Goal: Task Accomplishment & Management: Use online tool/utility

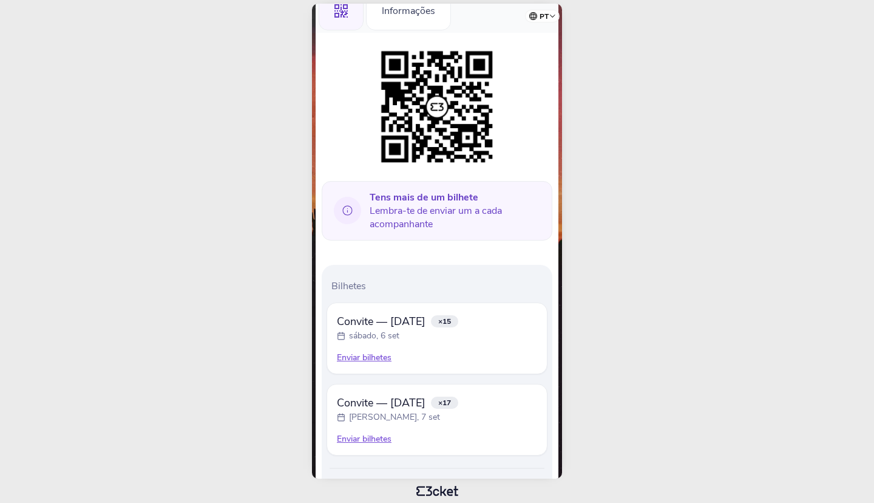
scroll to position [174, 0]
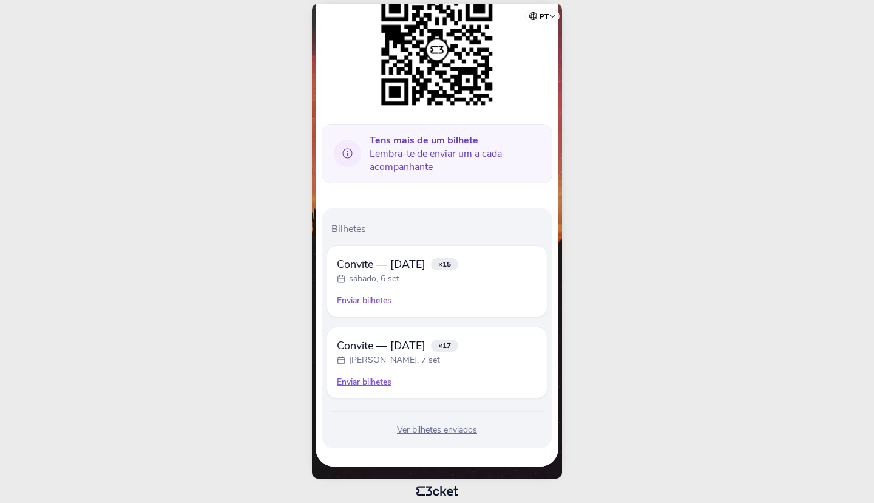
click at [352, 298] on div "Enviar bilhetes" at bounding box center [437, 300] width 200 height 12
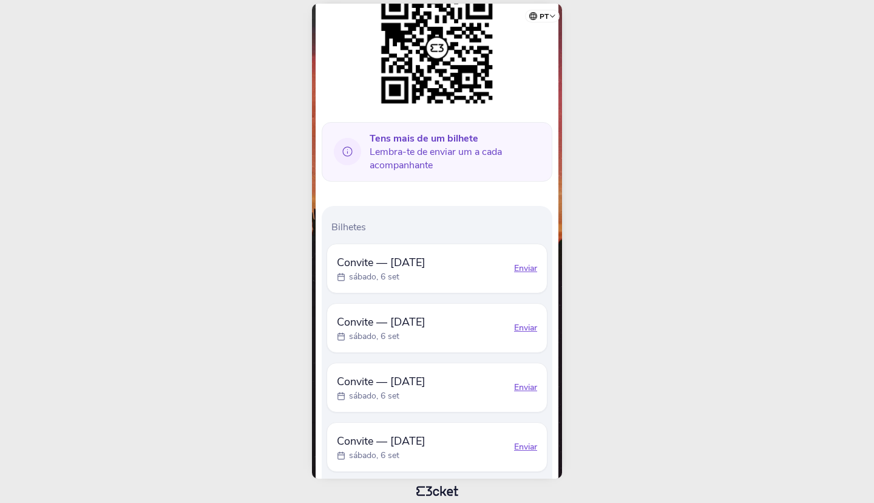
click at [529, 265] on div "Enviar" at bounding box center [525, 268] width 23 height 12
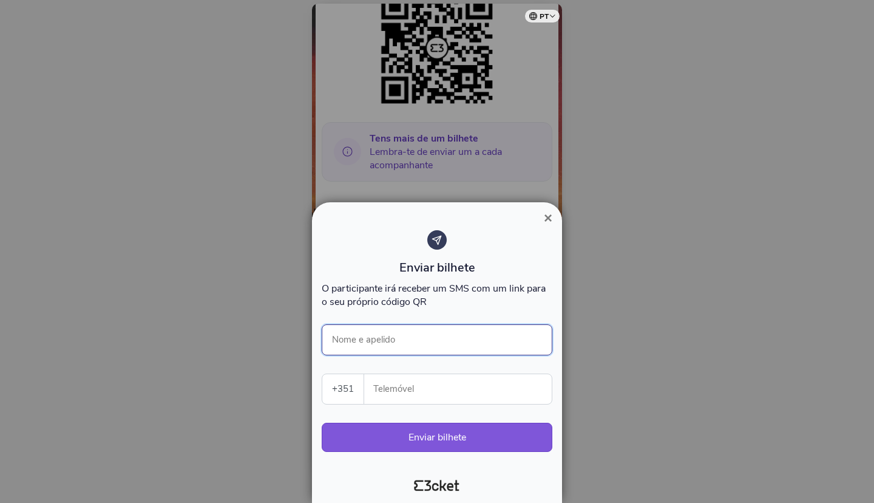
click at [449, 326] on input "Nome e apelido" at bounding box center [437, 339] width 231 height 31
click at [441, 392] on input "Telemóvel" at bounding box center [463, 389] width 178 height 30
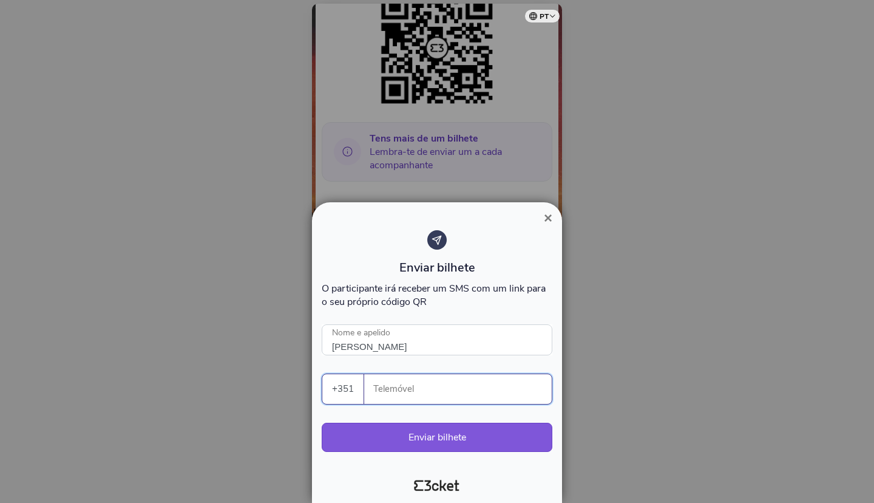
type input "[PERSON_NAME]"
drag, startPoint x: 427, startPoint y: 395, endPoint x: 361, endPoint y: 398, distance: 66.9
click at [374, 398] on input "916345665" at bounding box center [463, 389] width 178 height 30
click at [468, 394] on input "916345665" at bounding box center [463, 389] width 178 height 30
type input "916345665"
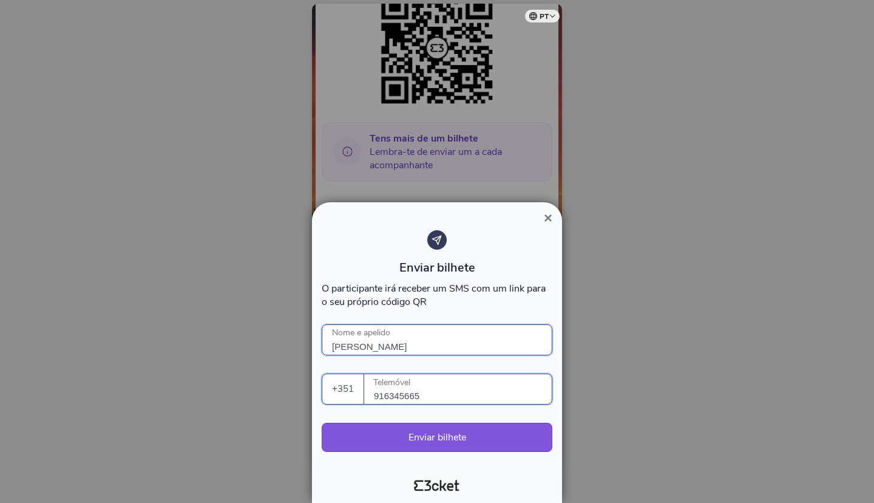
click at [345, 341] on input "MAriana Guimaraes" at bounding box center [437, 339] width 231 height 31
type input "[PERSON_NAME]"
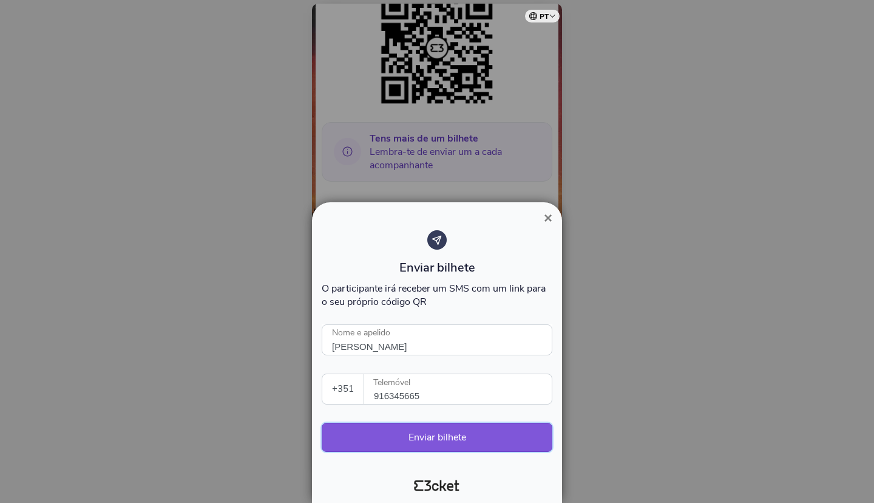
click at [449, 440] on button "Enviar bilhete" at bounding box center [437, 437] width 231 height 29
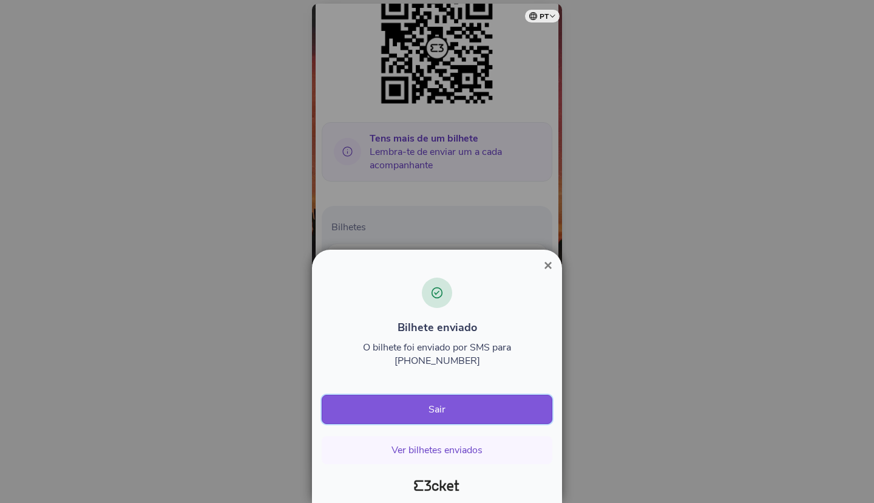
click at [454, 415] on button "Sair" at bounding box center [437, 409] width 231 height 29
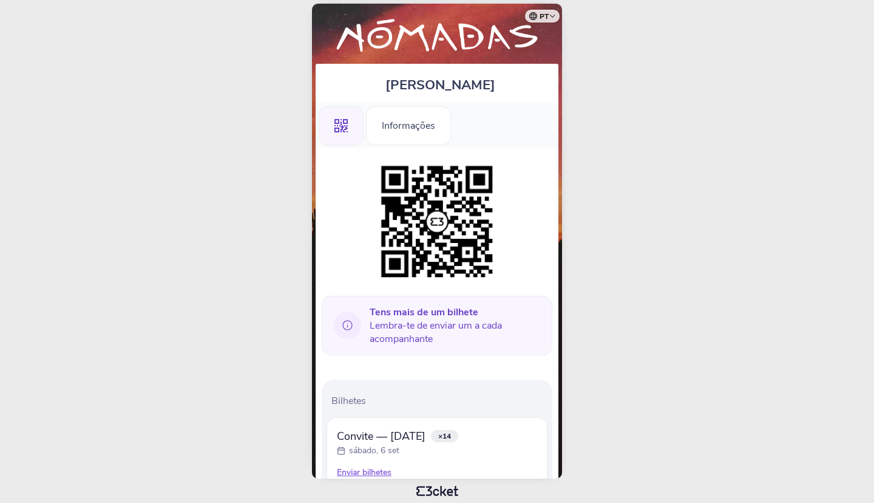
scroll to position [174, 0]
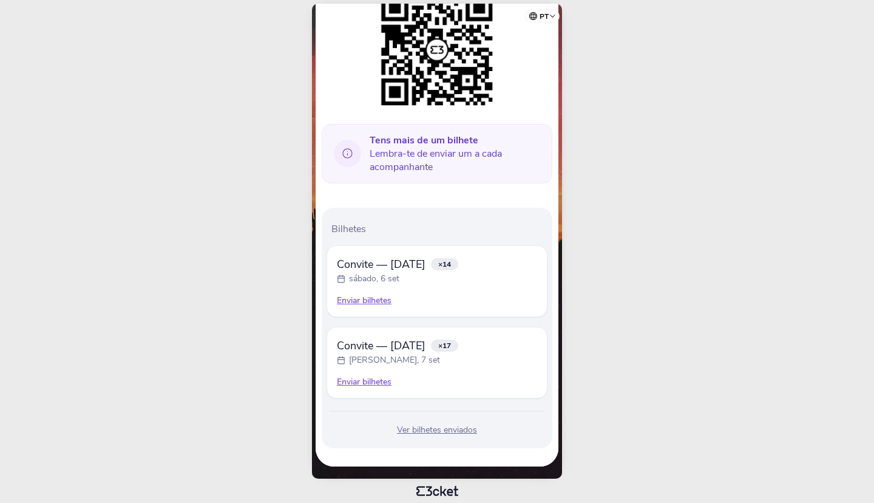
click at [371, 302] on div "Enviar bilhetes" at bounding box center [437, 300] width 200 height 12
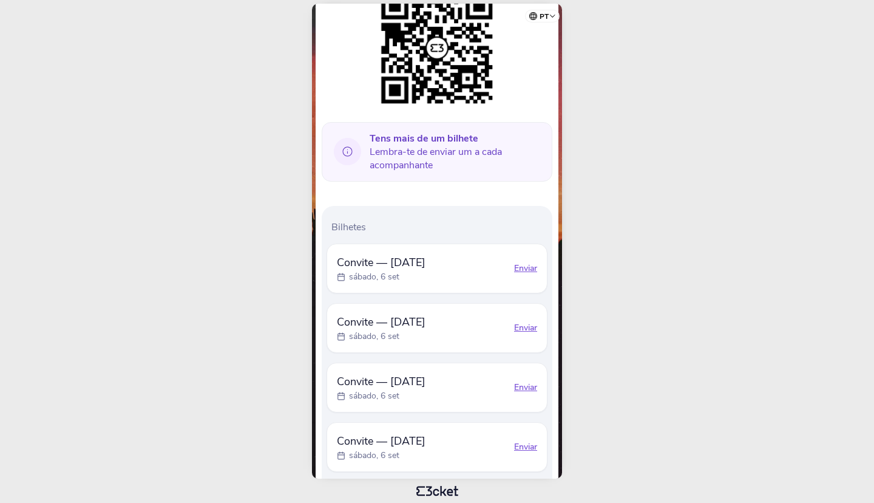
click at [523, 268] on div "Enviar" at bounding box center [525, 268] width 23 height 12
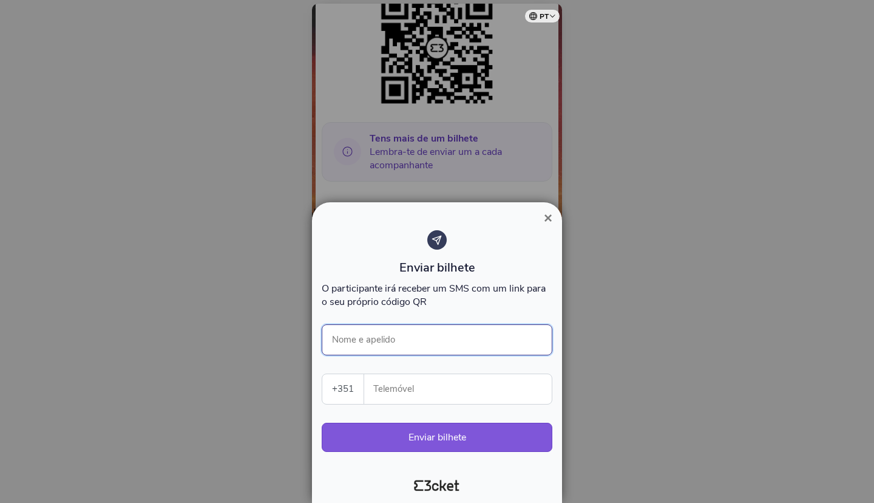
click at [382, 333] on input "Nome e apelido" at bounding box center [437, 339] width 231 height 31
click at [396, 384] on input "Telemóvel" at bounding box center [463, 389] width 178 height 30
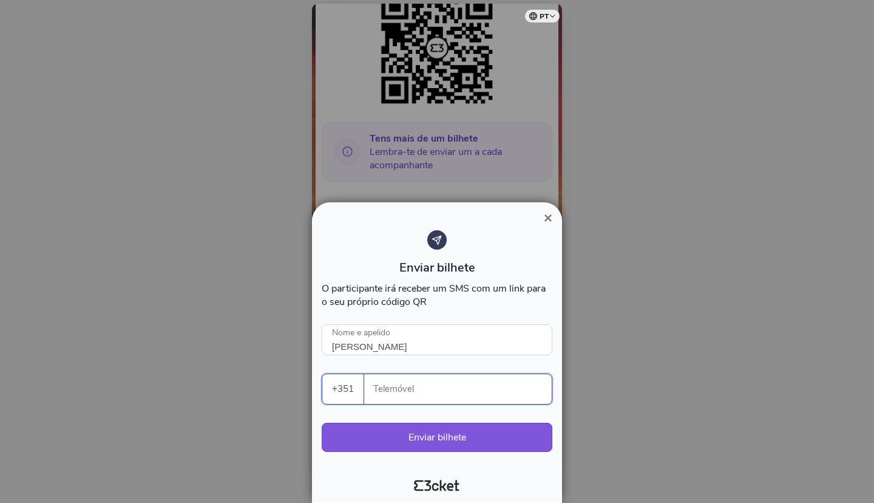
paste input "916345665"
type input "[PERSON_NAME]"
type input "916345665"
click at [444, 437] on button "Enviar bilhete" at bounding box center [437, 437] width 231 height 29
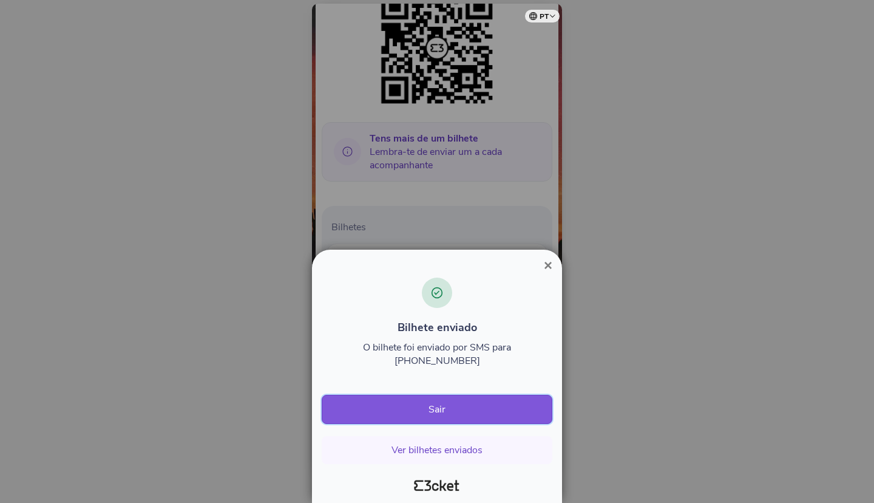
click at [471, 406] on button "Sair" at bounding box center [437, 409] width 231 height 29
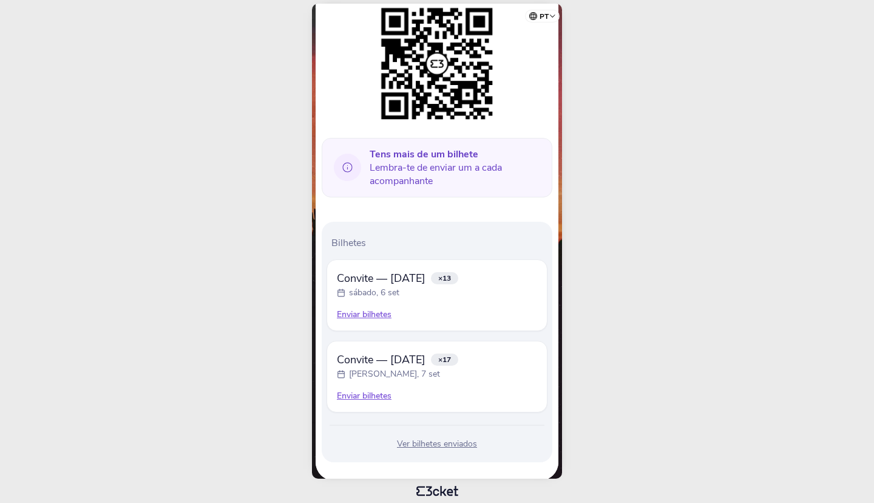
scroll to position [174, 0]
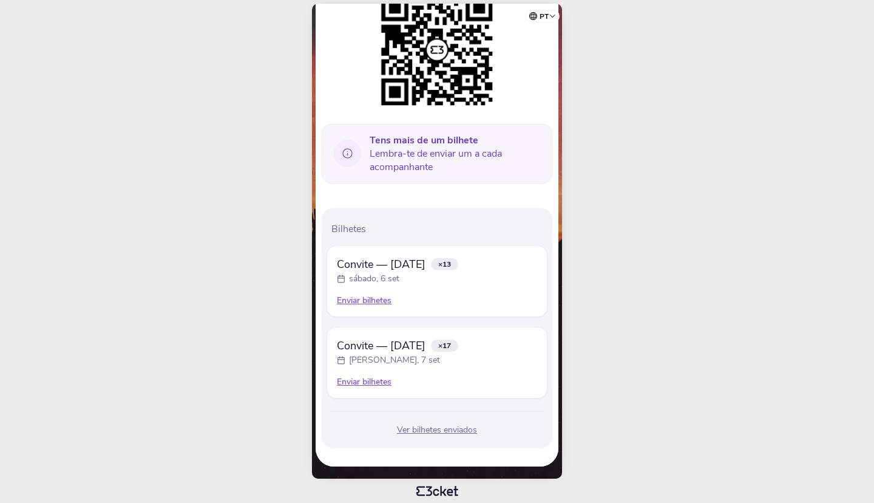
click at [367, 381] on div "Enviar bilhetes" at bounding box center [437, 382] width 200 height 12
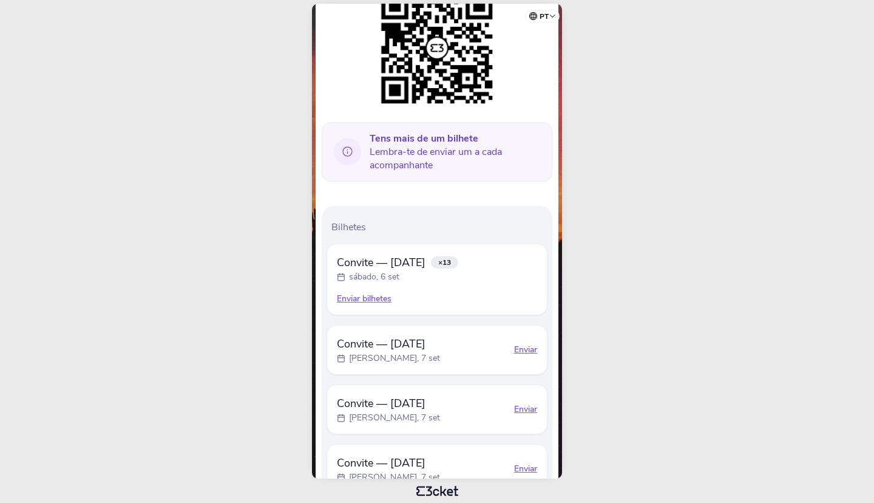
click at [526, 352] on div "Enviar" at bounding box center [525, 350] width 23 height 12
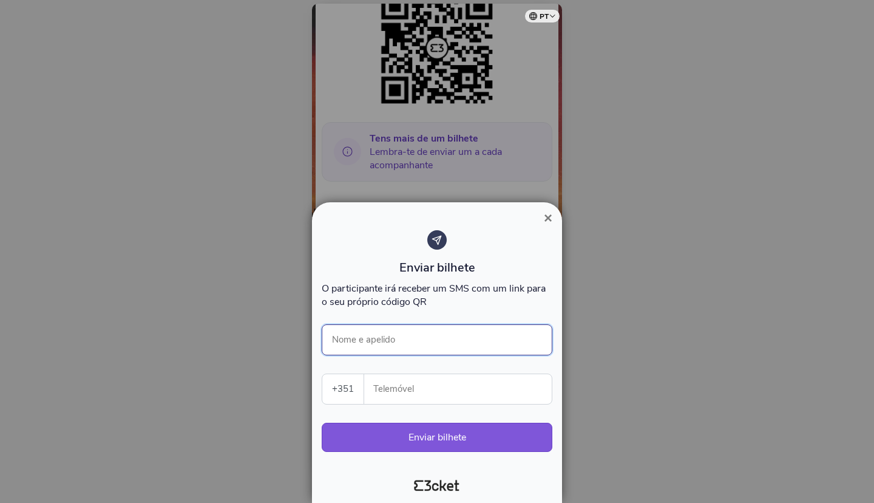
click at [404, 336] on input "Nome e apelido" at bounding box center [437, 339] width 231 height 31
click at [400, 382] on input "Telemóvel" at bounding box center [463, 389] width 178 height 30
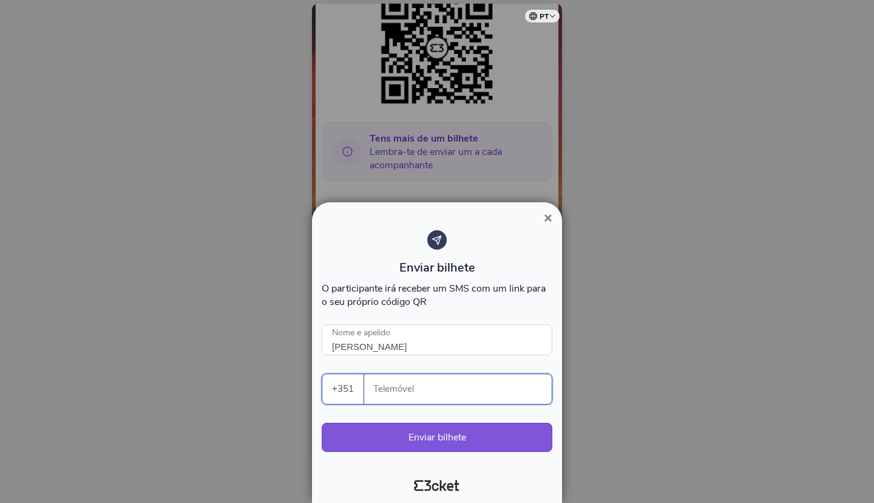
paste input "916345665"
type input "[PERSON_NAME]"
type input "916345665"
click at [445, 437] on button "Enviar bilhete" at bounding box center [437, 437] width 231 height 29
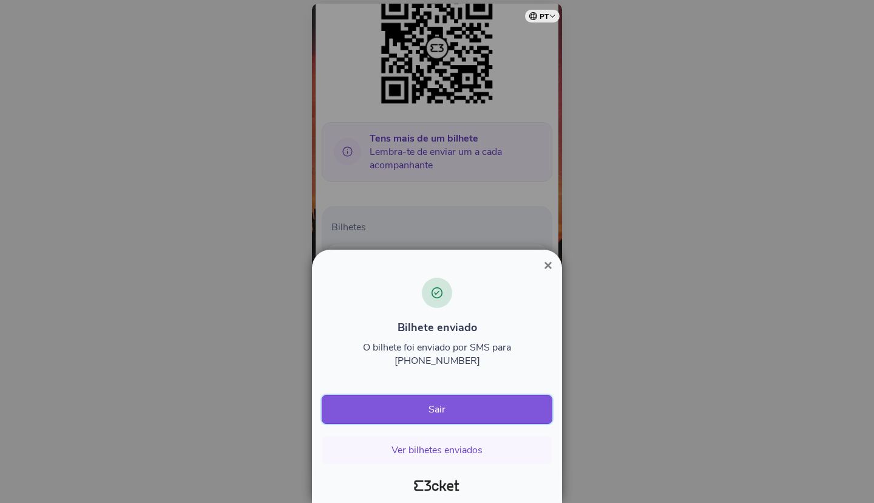
click at [460, 406] on button "Sair" at bounding box center [437, 409] width 231 height 29
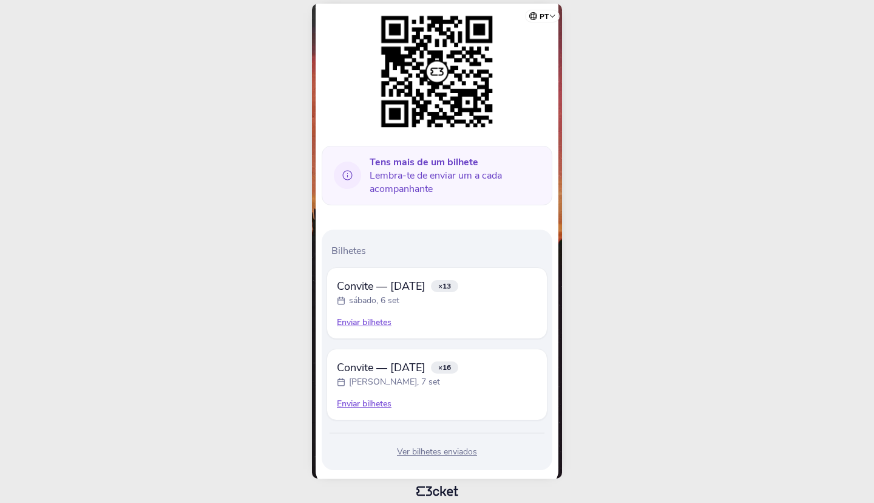
scroll to position [174, 0]
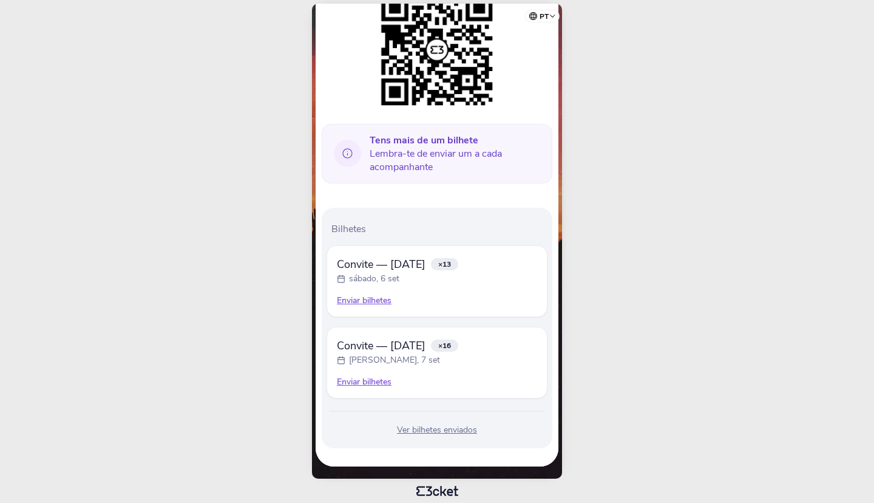
click at [359, 381] on div "Enviar bilhetes" at bounding box center [437, 382] width 200 height 12
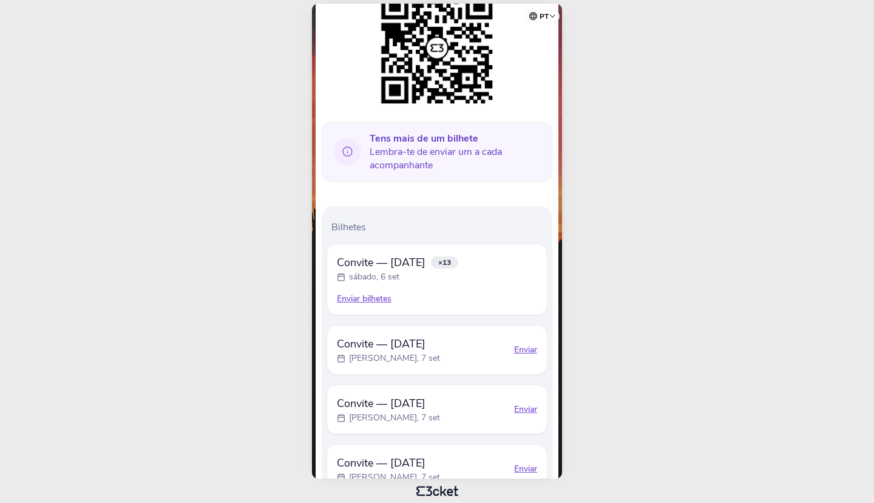
click at [526, 352] on div "Enviar" at bounding box center [525, 350] width 23 height 12
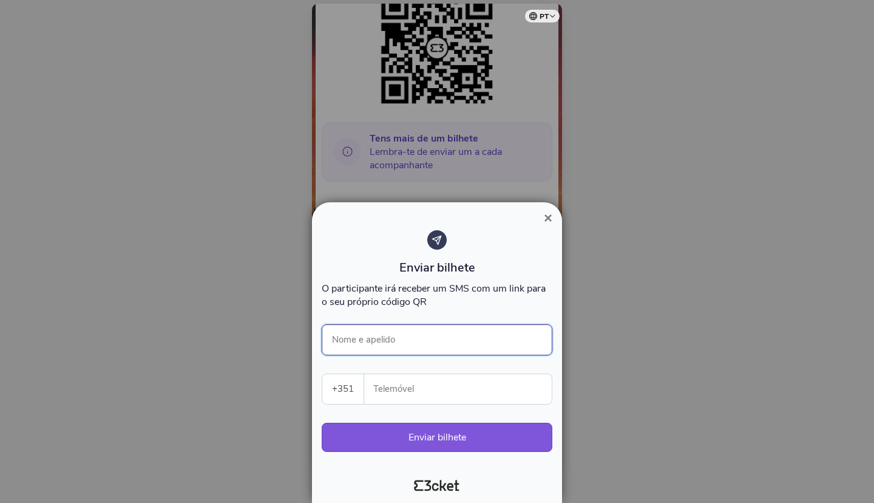
click at [382, 341] on input "Nome e apelido" at bounding box center [437, 339] width 231 height 31
click at [399, 383] on input "Telemóvel" at bounding box center [463, 389] width 178 height 30
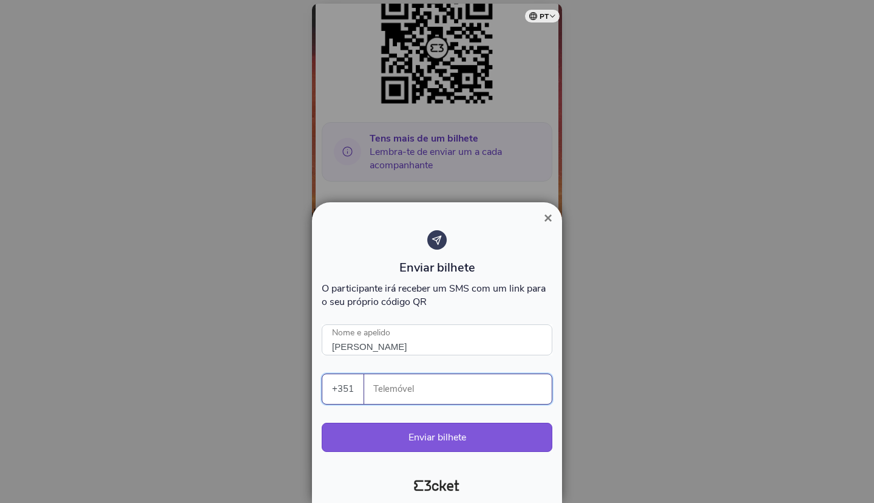
paste input "916345665"
type input "[PERSON_NAME]"
type input "916345665"
click at [458, 438] on button "Enviar bilhete" at bounding box center [437, 437] width 231 height 29
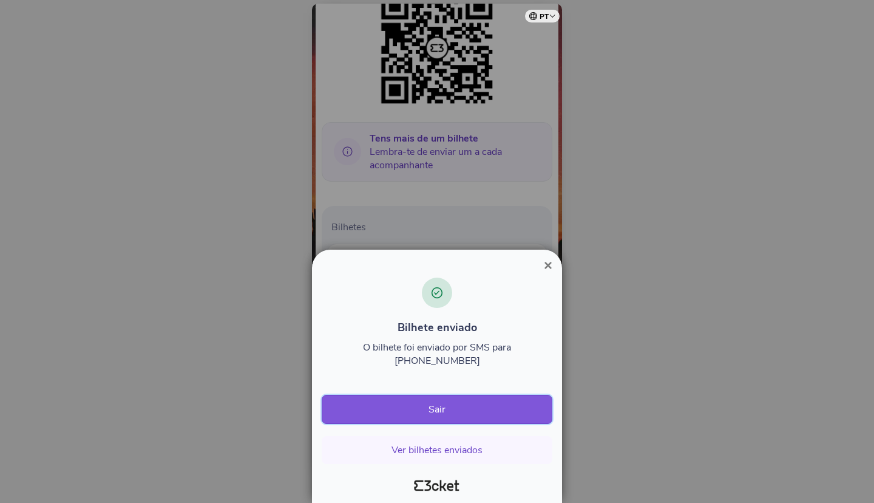
click at [490, 411] on button "Sair" at bounding box center [437, 409] width 231 height 29
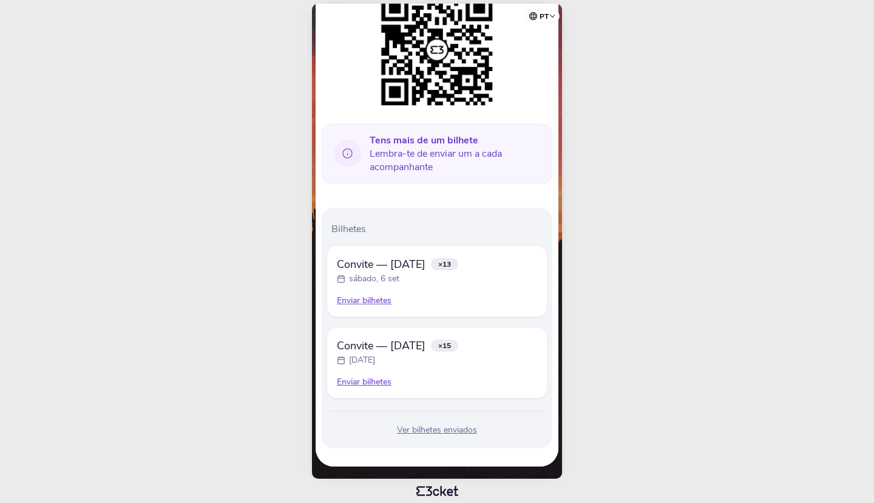
scroll to position [174, 0]
click at [447, 433] on div "Ver bilhetes enviados" at bounding box center [437, 430] width 221 height 12
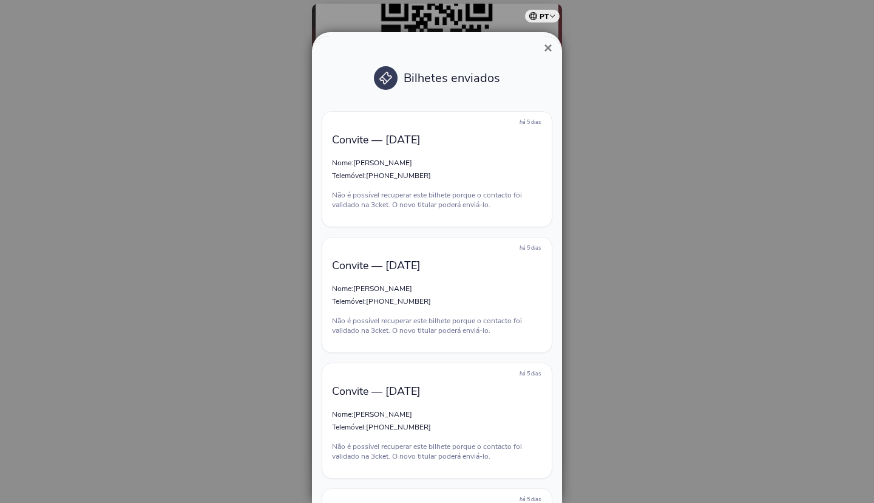
click at [544, 50] on span "×" at bounding box center [548, 47] width 9 height 16
